Goal: Check status: Check status

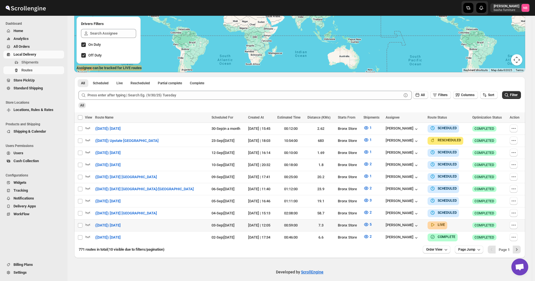
scroll to position [94, 0]
click at [509, 97] on icon "submit" at bounding box center [507, 95] width 6 height 6
click at [364, 223] on icon "button" at bounding box center [366, 224] width 4 height 3
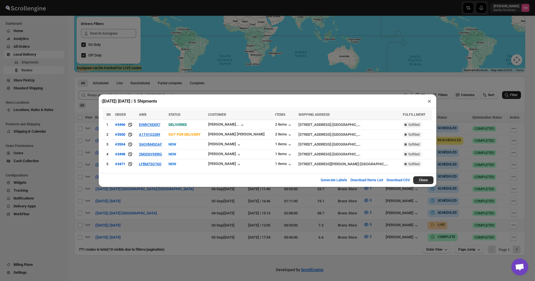
click at [193, 209] on div "([DATE]) [DATE] | 5 Shipments × SN ORDER AWB STATUS CUSTOMER ITEMS SHIPPING ADD…" at bounding box center [267, 140] width 535 height 281
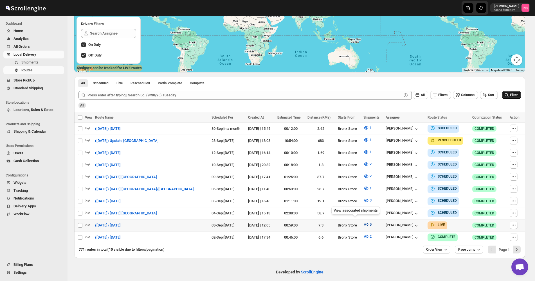
click at [369, 222] on span "5" at bounding box center [370, 224] width 2 height 4
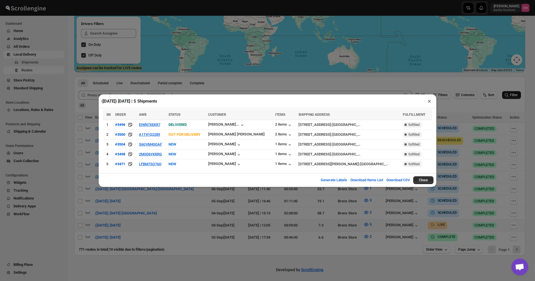
drag, startPoint x: 232, startPoint y: 200, endPoint x: 152, endPoint y: 209, distance: 80.9
click at [232, 199] on div "([DATE]) [DATE] | 5 Shipments × SN ORDER AWB STATUS CUSTOMER ITEMS SHIPPING ADD…" at bounding box center [267, 140] width 535 height 281
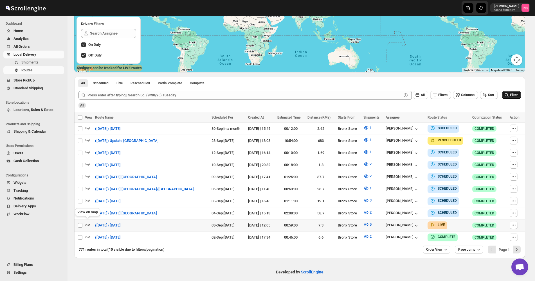
click at [90, 224] on icon "button" at bounding box center [87, 225] width 5 height 2
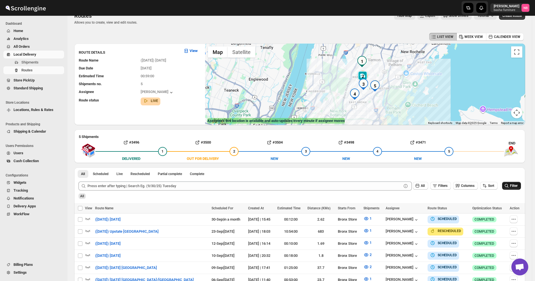
scroll to position [0, 0]
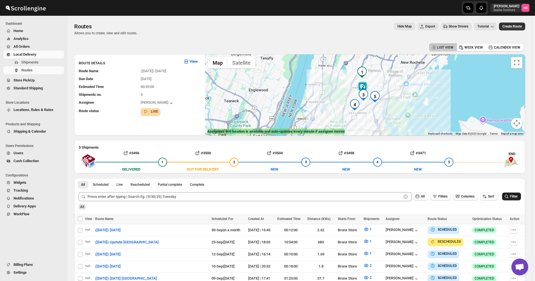
click at [251, 42] on div "Routes. This page is ready Routes Allows you to create, view and edit routes. H…" at bounding box center [299, 29] width 451 height 26
drag, startPoint x: 177, startPoint y: 52, endPoint x: 191, endPoint y: 39, distance: 19.5
click at [191, 39] on div "Routes. This page is ready Routes Allows you to create, view and edit routes. H…" at bounding box center [299, 29] width 451 height 26
click at [124, 30] on div "Routes" at bounding box center [105, 26] width 63 height 8
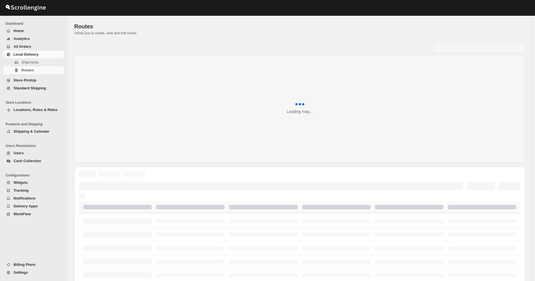
scroll to position [84, 0]
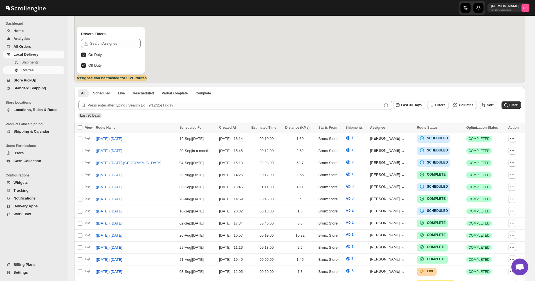
click at [491, 103] on button "Sort" at bounding box center [488, 105] width 18 height 8
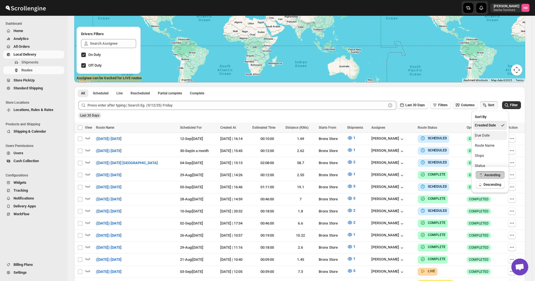
click at [487, 134] on div "Due Date" at bounding box center [482, 136] width 15 height 6
click at [422, 107] on span "Last 30 Days" at bounding box center [414, 105] width 19 height 4
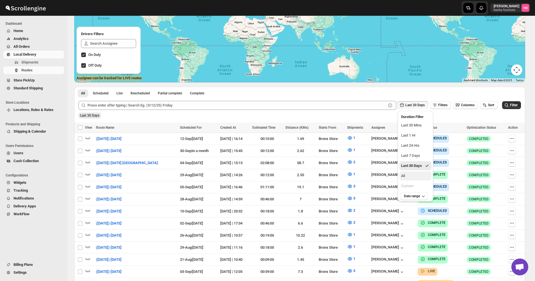
click at [416, 176] on button "All" at bounding box center [415, 175] width 32 height 9
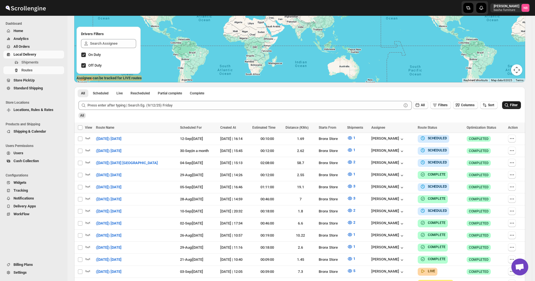
click at [515, 106] on span "Filter" at bounding box center [514, 105] width 8 height 4
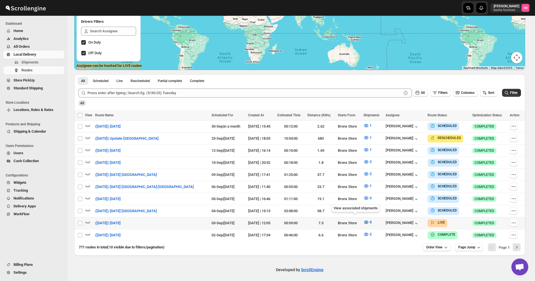
click at [363, 220] on icon "button" at bounding box center [366, 223] width 6 height 6
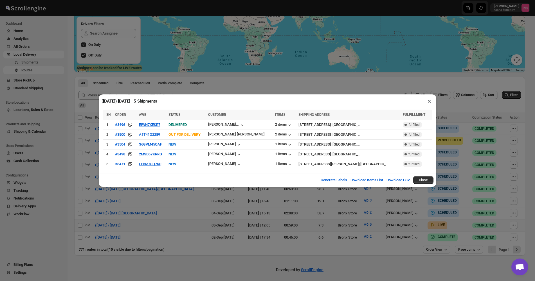
click at [86, 222] on div "([DATE]) [DATE] | 5 Shipments × SN ORDER AWB STATUS CUSTOMER ITEMS SHIPPING ADD…" at bounding box center [267, 140] width 535 height 281
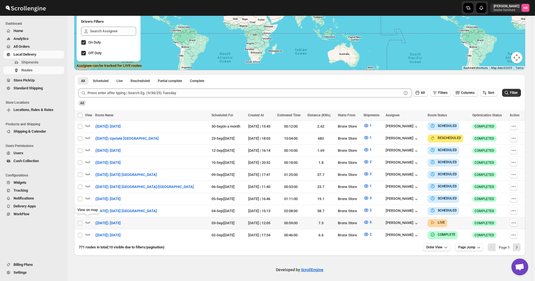
click at [86, 222] on icon "button" at bounding box center [88, 223] width 6 height 6
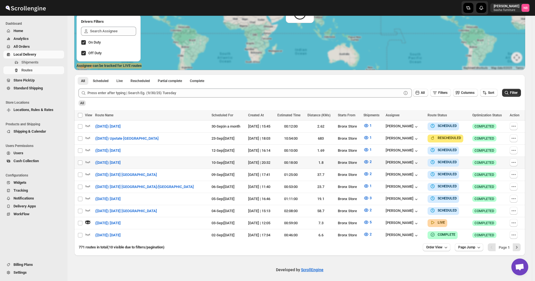
scroll to position [0, 0]
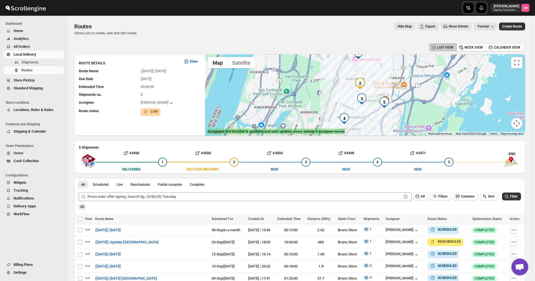
drag, startPoint x: 390, startPoint y: 79, endPoint x: 396, endPoint y: 86, distance: 9.4
click at [396, 86] on div at bounding box center [365, 95] width 320 height 82
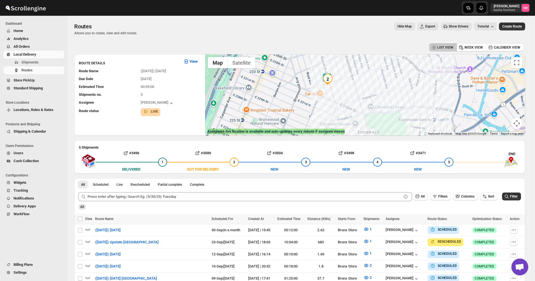
drag, startPoint x: 337, startPoint y: 87, endPoint x: 378, endPoint y: 105, distance: 45.5
click at [378, 105] on div at bounding box center [365, 95] width 320 height 82
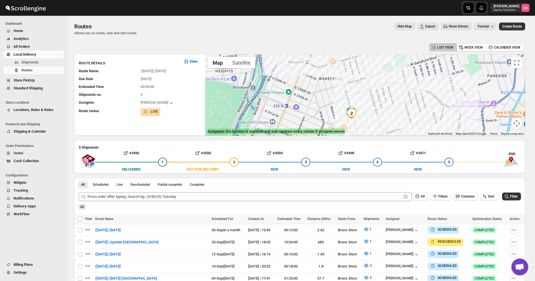
drag, startPoint x: 335, startPoint y: 91, endPoint x: 337, endPoint y: 114, distance: 23.4
click at [337, 114] on div at bounding box center [365, 95] width 320 height 82
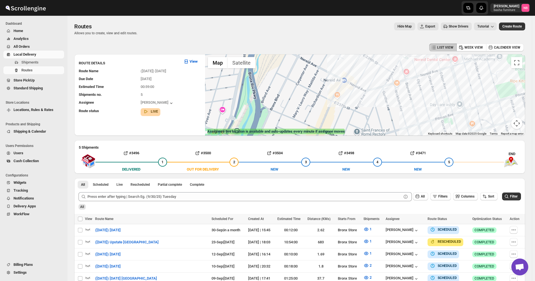
drag, startPoint x: 322, startPoint y: 80, endPoint x: 378, endPoint y: 121, distance: 69.7
click at [378, 121] on div at bounding box center [365, 95] width 320 height 82
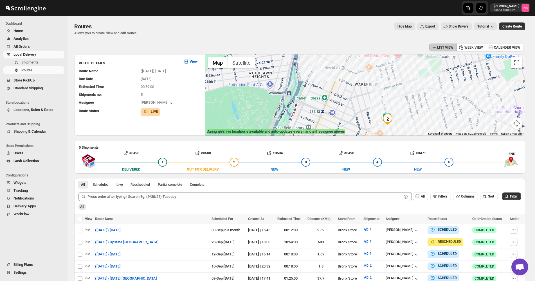
drag, startPoint x: 375, startPoint y: 105, endPoint x: 358, endPoint y: 79, distance: 30.3
click at [358, 79] on div at bounding box center [365, 95] width 320 height 82
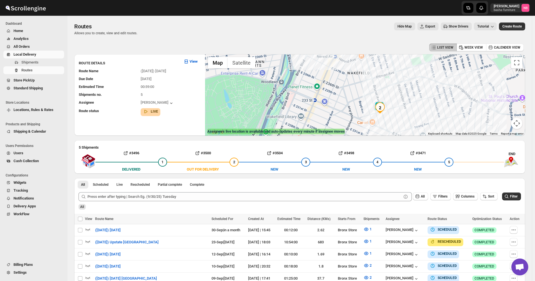
drag, startPoint x: 426, startPoint y: 82, endPoint x: 418, endPoint y: 72, distance: 12.6
click at [418, 72] on div at bounding box center [365, 95] width 320 height 82
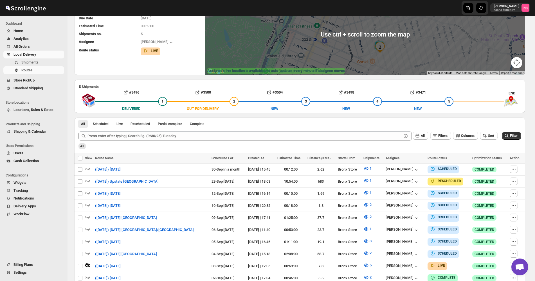
scroll to position [84, 0]
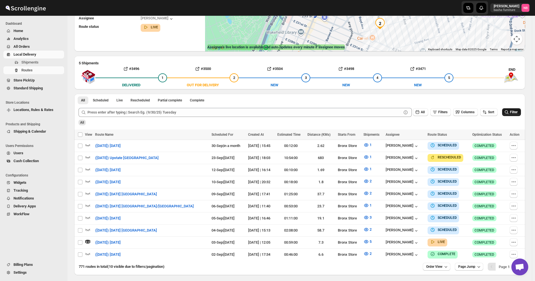
click at [509, 112] on icon "submit" at bounding box center [507, 112] width 6 height 6
click at [360, 242] on button "4" at bounding box center [367, 241] width 15 height 9
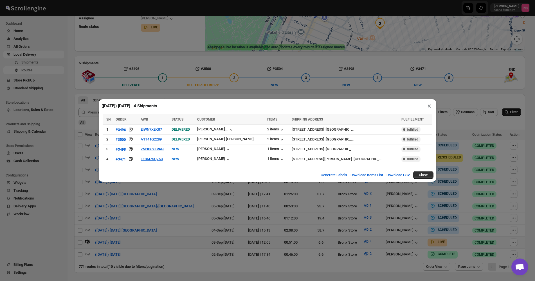
click at [290, 230] on div "(9/3/25) Wednesday | 4 Shipments × SN ORDER AWB STATUS CUSTOMER ITEMS SHIPPING …" at bounding box center [267, 140] width 535 height 281
